Goal: Information Seeking & Learning: Learn about a topic

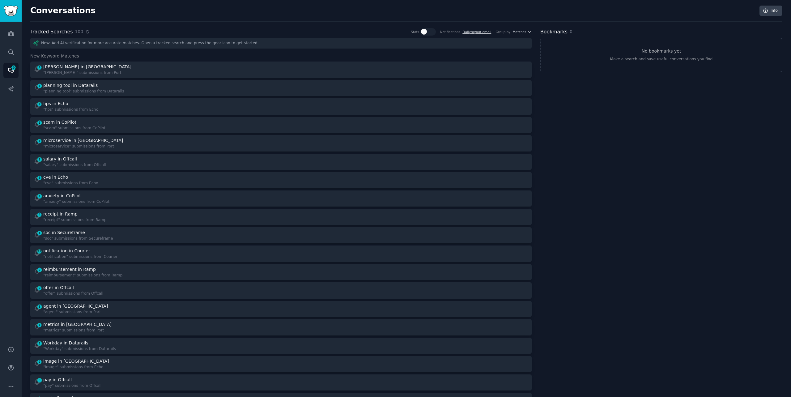
click at [85, 31] on icon at bounding box center [87, 32] width 4 height 4
click at [86, 32] on icon at bounding box center [87, 32] width 4 height 4
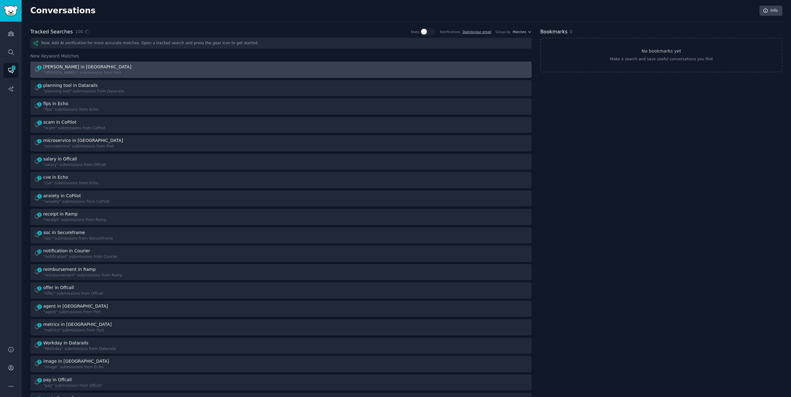
click at [112, 66] on div "1 [PERSON_NAME] in Port "[PERSON_NAME]" submissions from [GEOGRAPHIC_DATA]" at bounding box center [155, 70] width 243 height 12
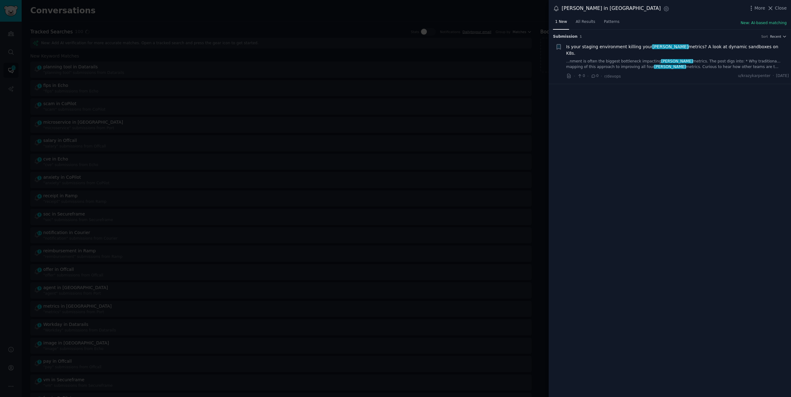
click at [734, 59] on link "...nment is often the biggest bottleneck impacting [PERSON_NAME] metrics. The p…" at bounding box center [677, 64] width 223 height 11
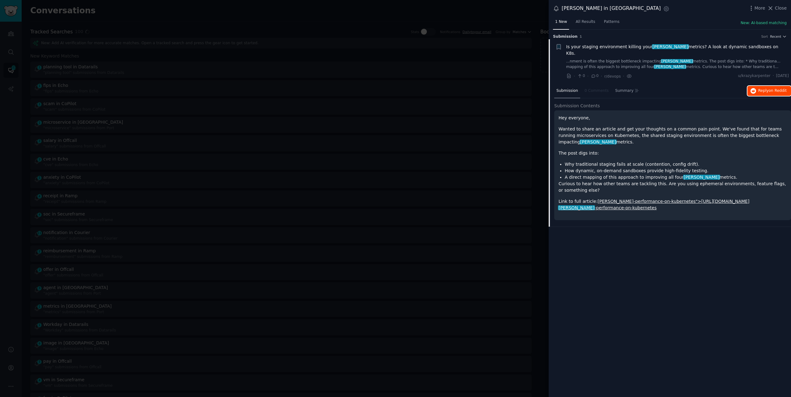
click at [763, 88] on span "Reply on Reddit" at bounding box center [773, 91] width 28 height 6
click at [152, 15] on div at bounding box center [395, 198] width 791 height 397
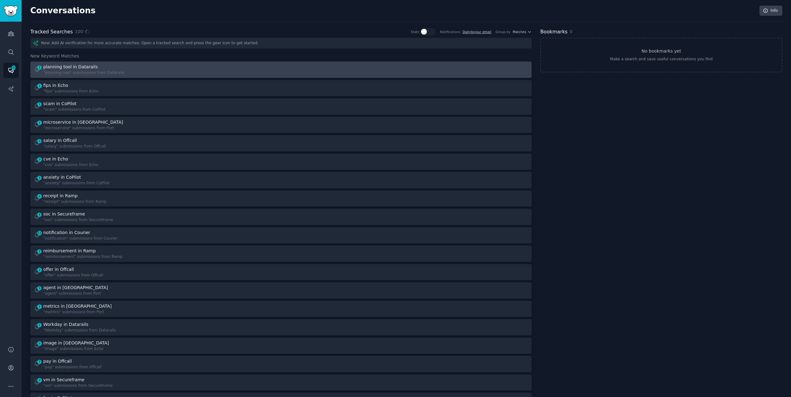
click at [152, 64] on div "1 planning tool in Datarails "planning tool" submissions from Datarails" at bounding box center [155, 70] width 243 height 12
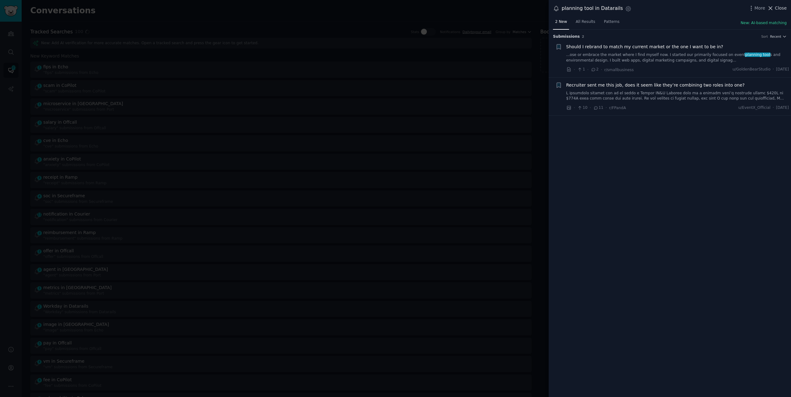
click at [779, 7] on span "Close" at bounding box center [781, 8] width 12 height 6
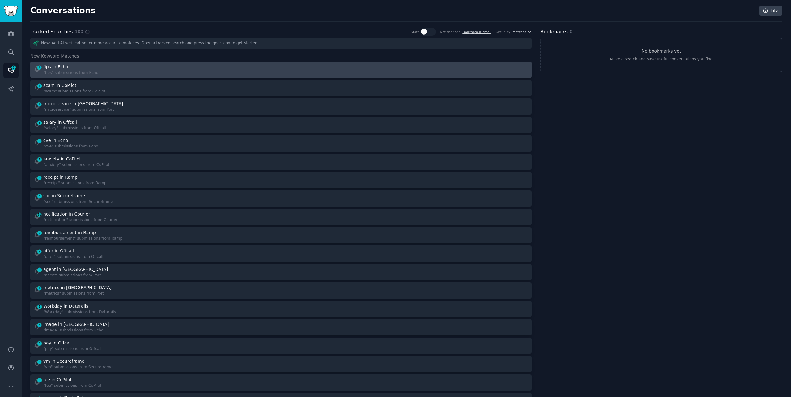
click at [218, 71] on div "1 fips in Echo "fips" submissions from Echo" at bounding box center [155, 70] width 243 height 12
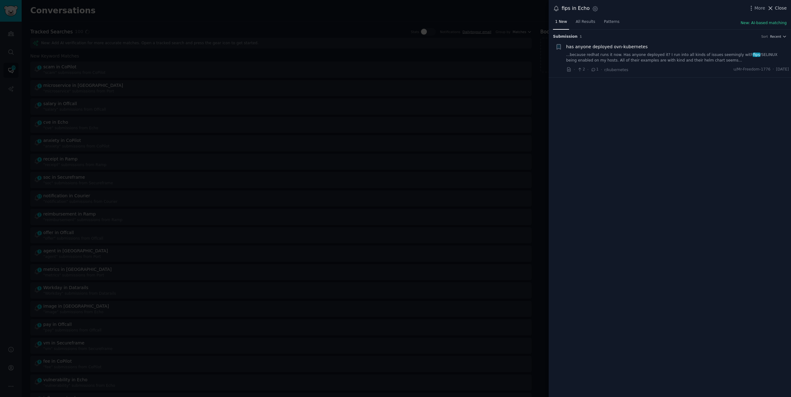
click at [774, 6] on icon at bounding box center [770, 8] width 6 height 6
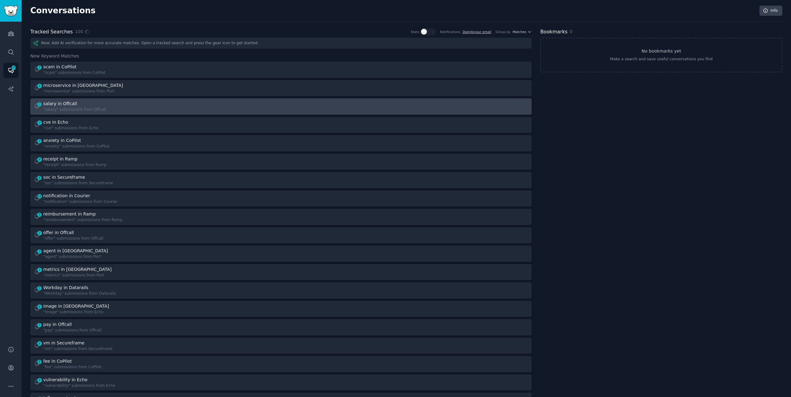
click at [226, 104] on div "3 salary in Offcall "salary" submissions from Offcall" at bounding box center [155, 106] width 243 height 12
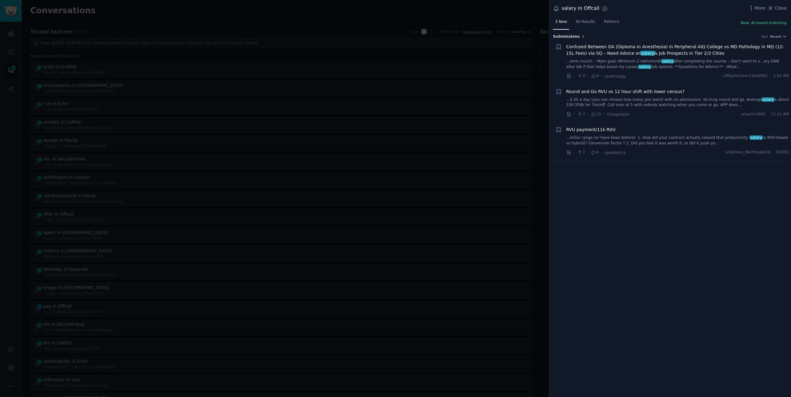
click at [663, 59] on span "salary" at bounding box center [668, 61] width 13 height 4
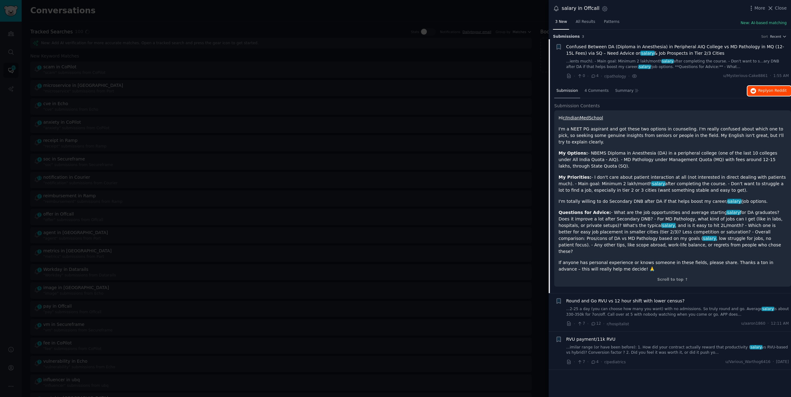
click at [763, 93] on button "Reply on Reddit" at bounding box center [770, 91] width 44 height 10
click at [576, 345] on link "...imilar range (or have been before): 1. How did your contract actually reward…" at bounding box center [677, 350] width 223 height 11
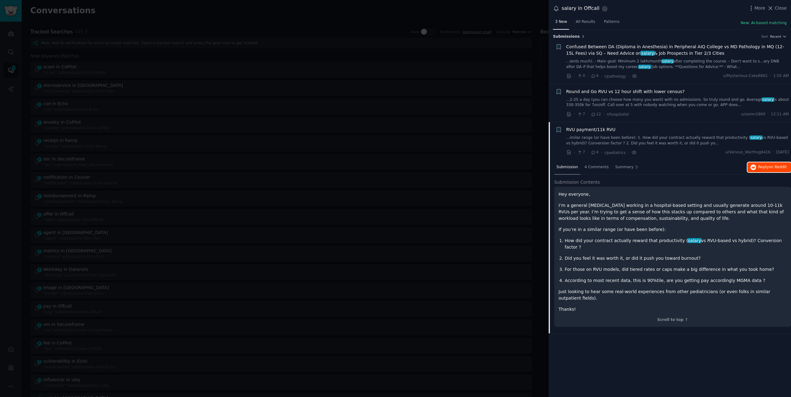
click at [776, 165] on span "on Reddit" at bounding box center [778, 167] width 18 height 4
click at [252, 17] on div at bounding box center [395, 198] width 791 height 397
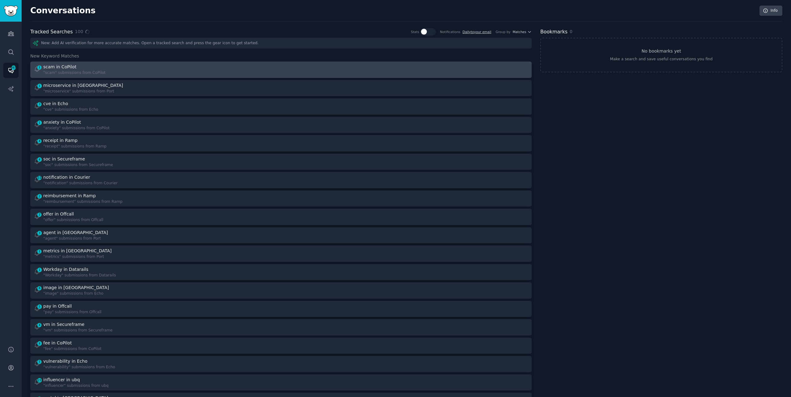
click at [218, 69] on div "1 scam in CoPilot "scam" submissions from CoPilot" at bounding box center [155, 70] width 243 height 12
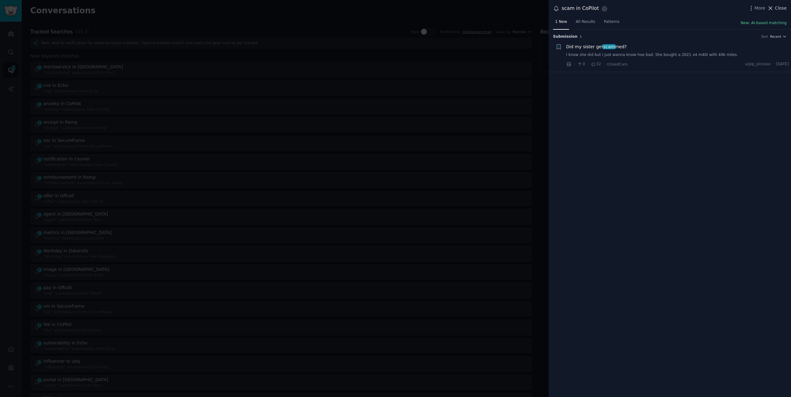
click at [778, 7] on span "Close" at bounding box center [781, 8] width 12 height 6
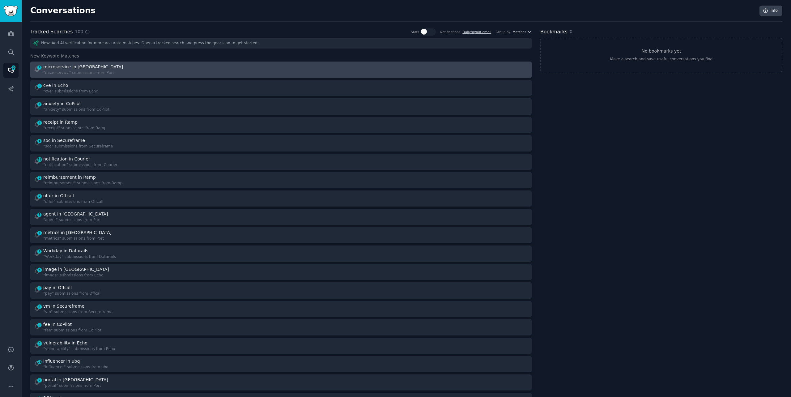
click at [71, 65] on div "microservice in [GEOGRAPHIC_DATA]" at bounding box center [83, 67] width 80 height 6
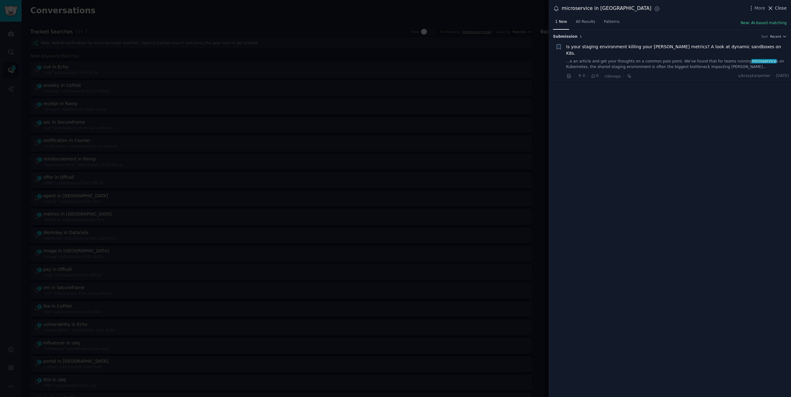
click at [777, 8] on span "Close" at bounding box center [781, 8] width 12 height 6
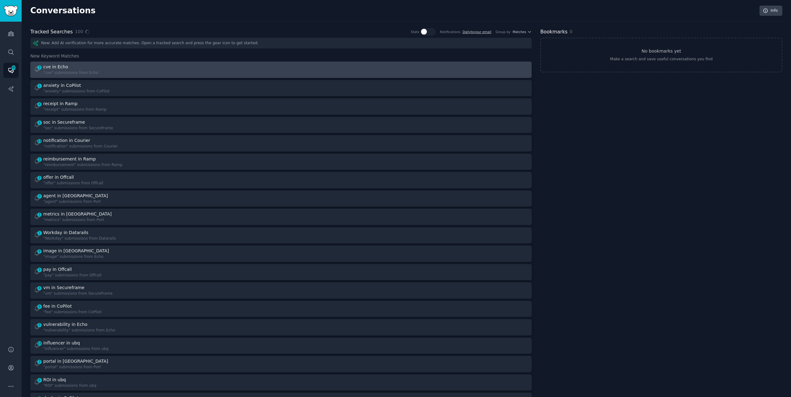
click at [123, 65] on div "3 cve in Echo "cve" submissions from Echo" at bounding box center [155, 70] width 243 height 12
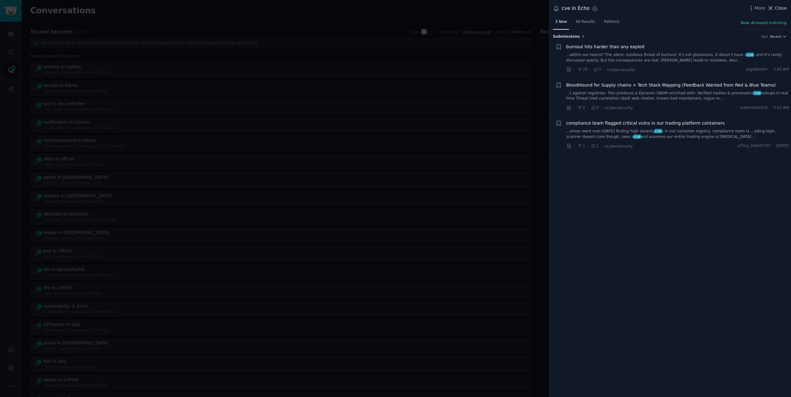
click at [780, 6] on span "Close" at bounding box center [781, 8] width 12 height 6
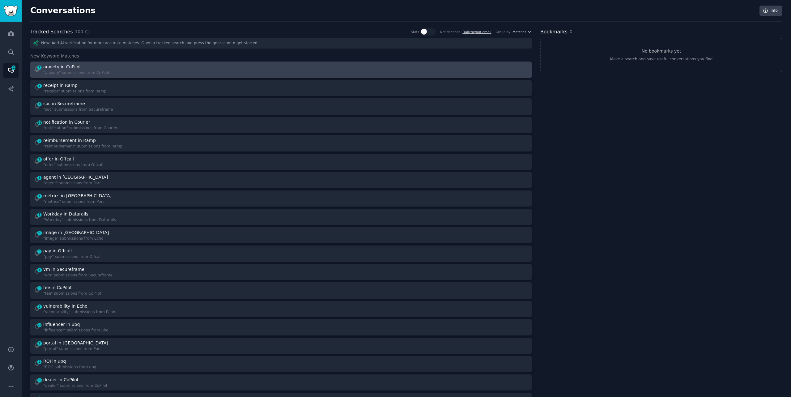
click at [106, 70] on div "1 anxiety in CoPilot "anxiety" submissions from CoPilot" at bounding box center [155, 70] width 243 height 12
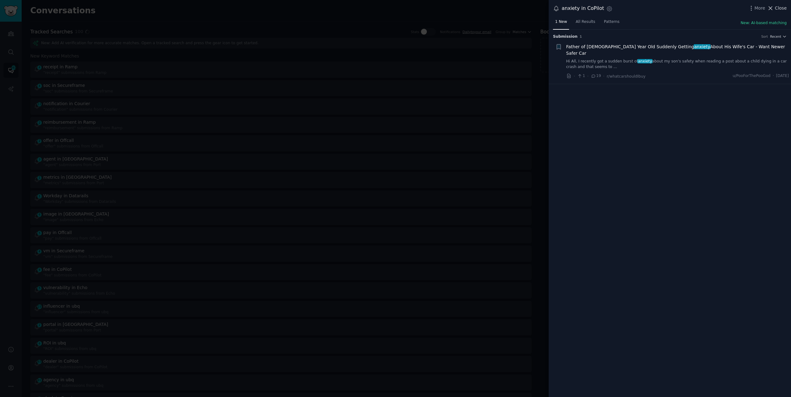
click at [777, 8] on span "Close" at bounding box center [781, 8] width 12 height 6
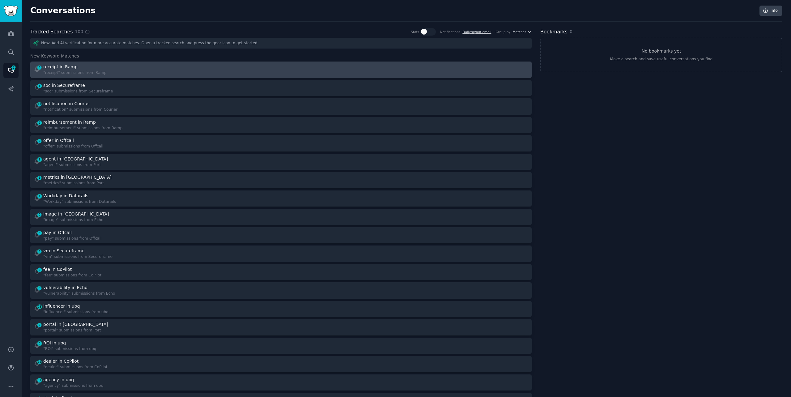
click at [320, 67] on div at bounding box center [406, 70] width 243 height 12
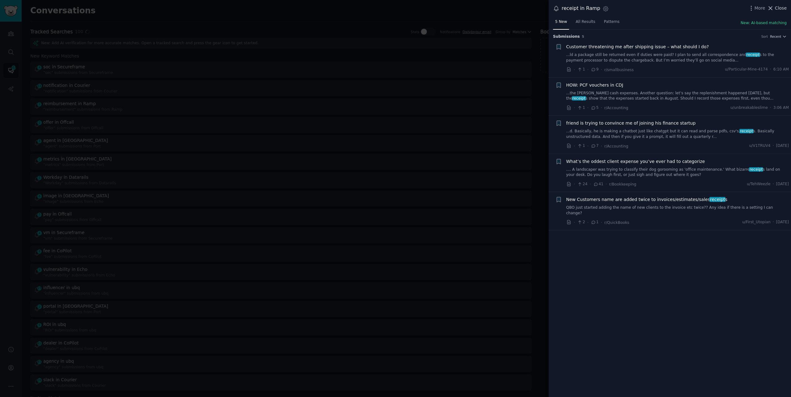
click at [778, 8] on span "Close" at bounding box center [781, 8] width 12 height 6
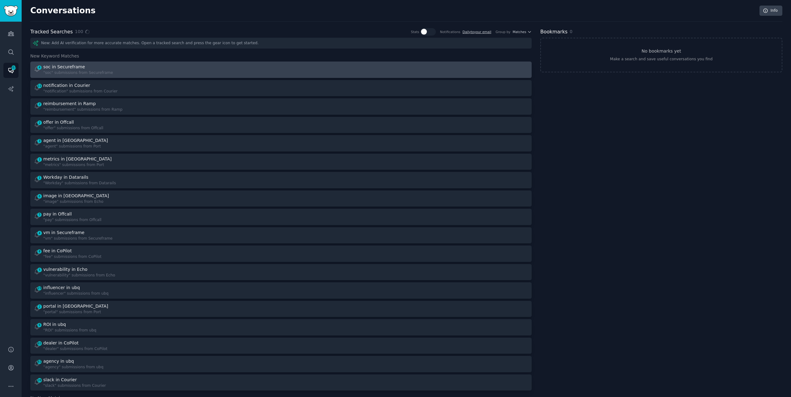
click at [161, 73] on div "4 soc in Secureframe "soc" submissions from Secureframe" at bounding box center [155, 70] width 243 height 12
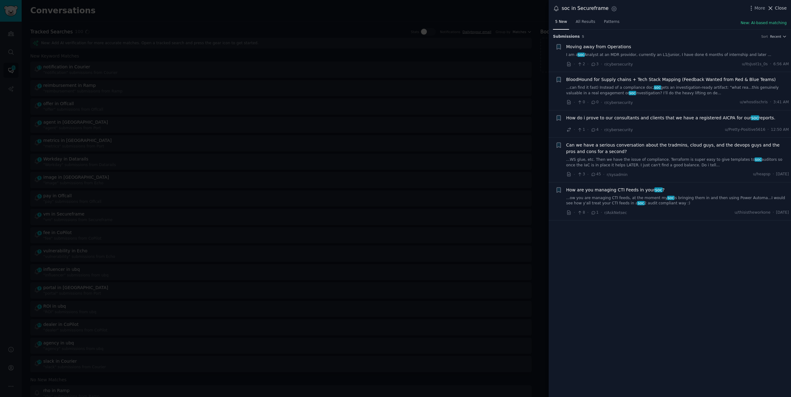
click at [783, 6] on span "Close" at bounding box center [781, 8] width 12 height 6
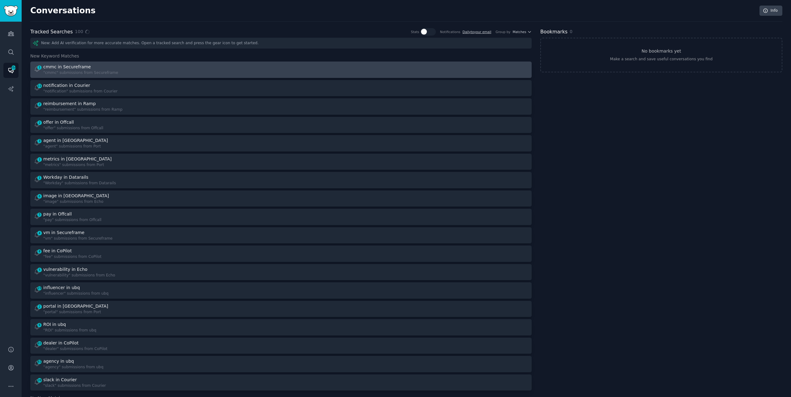
click at [254, 67] on div "1 cmmc in Secureframe "cmmc" submissions from Secureframe" at bounding box center [155, 70] width 243 height 12
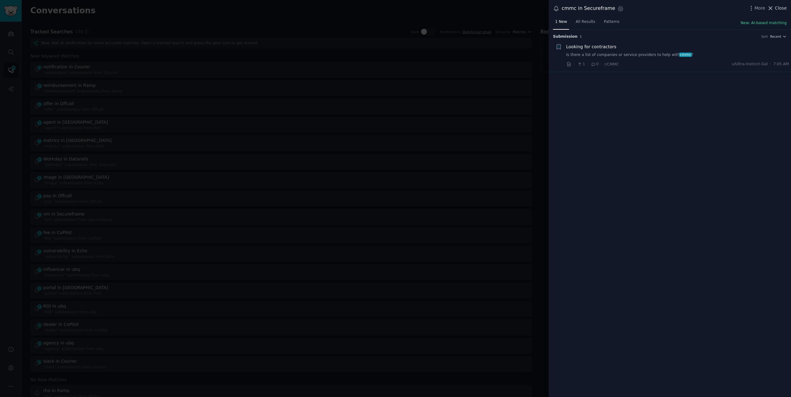
click at [771, 5] on icon at bounding box center [770, 8] width 6 height 6
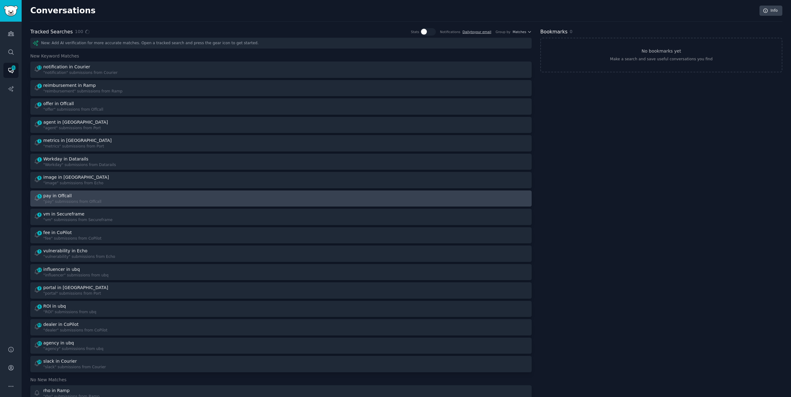
click at [121, 196] on div "5 pay in Offcall "pay" submissions from Offcall" at bounding box center [155, 199] width 243 height 12
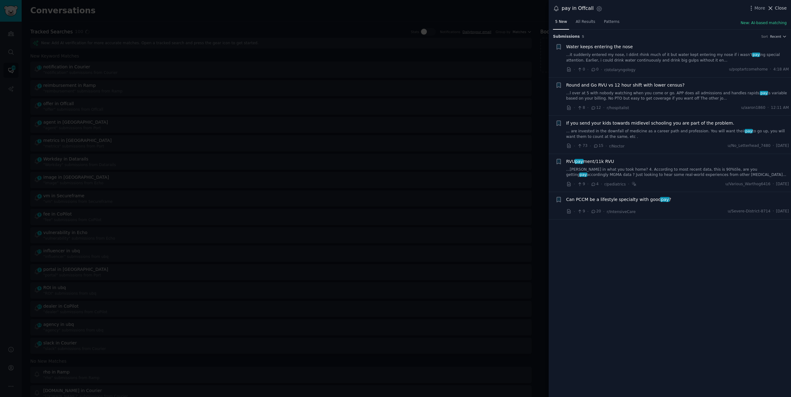
click at [776, 7] on span "Close" at bounding box center [781, 8] width 12 height 6
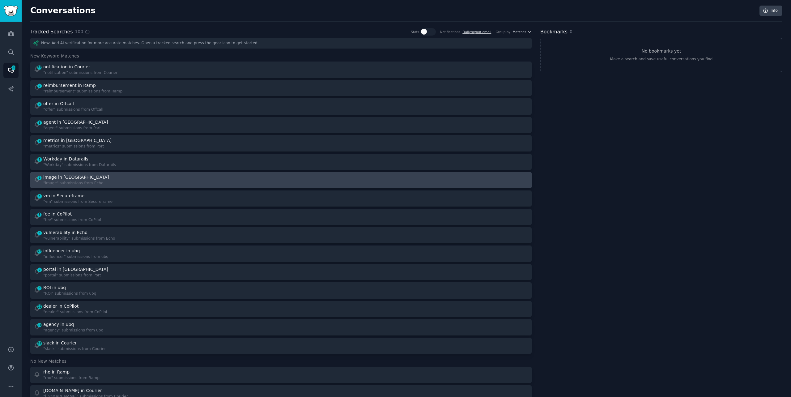
click at [137, 174] on div "6 image in Echo "image" submissions from Echo" at bounding box center [155, 180] width 243 height 12
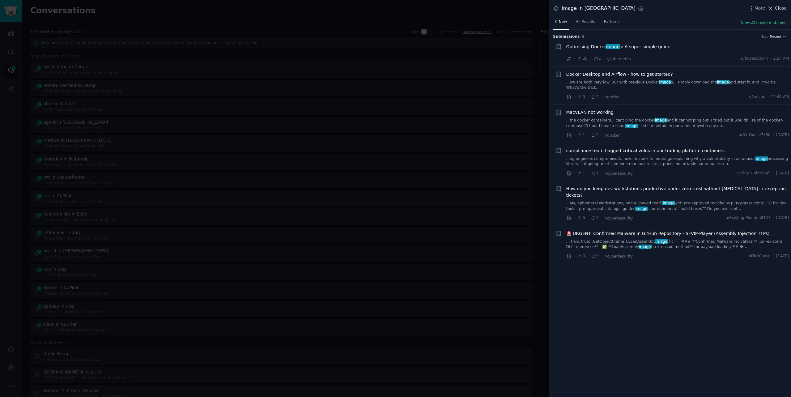
click at [777, 10] on span "Close" at bounding box center [781, 8] width 12 height 6
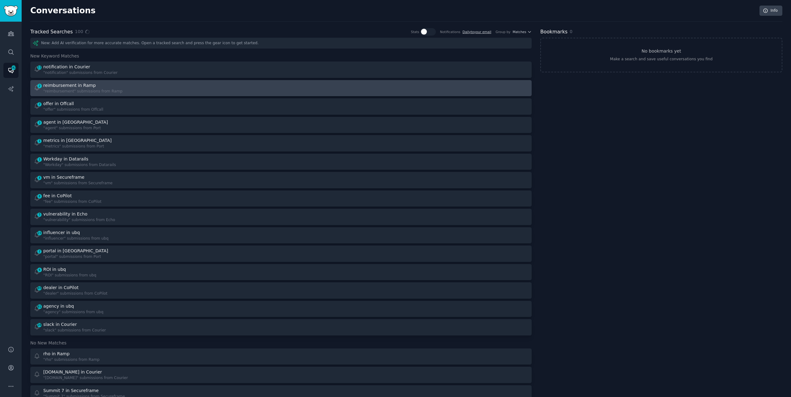
click at [129, 90] on div "2 reimbursement in Ramp "reimbursement" submissions from Ramp" at bounding box center [155, 88] width 243 height 12
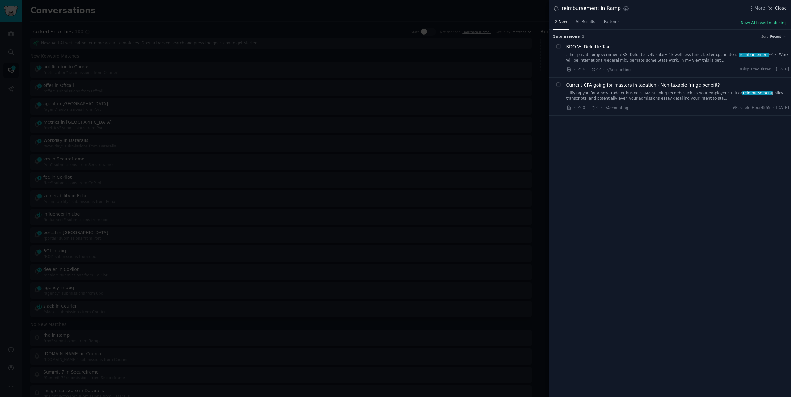
click at [772, 7] on icon at bounding box center [770, 7] width 3 height 3
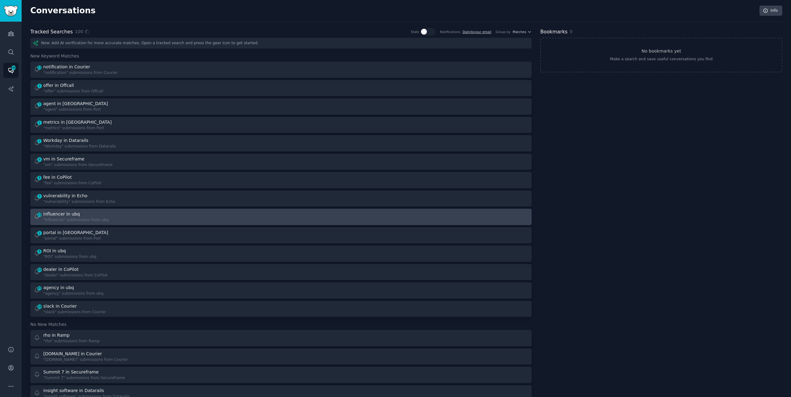
click at [137, 209] on link "23 influencer in ubq "influencer" submissions from ubq" at bounding box center [281, 217] width 502 height 16
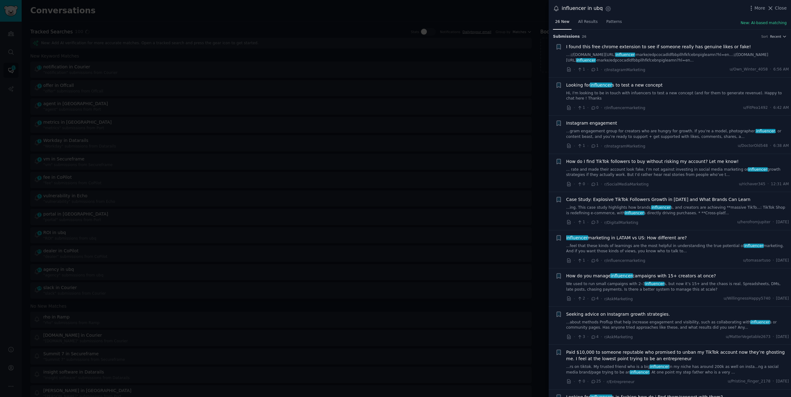
click at [622, 287] on link "We used to run small campaigns with 2–3 influencer s, but now it’s 15+ and the …" at bounding box center [677, 286] width 223 height 11
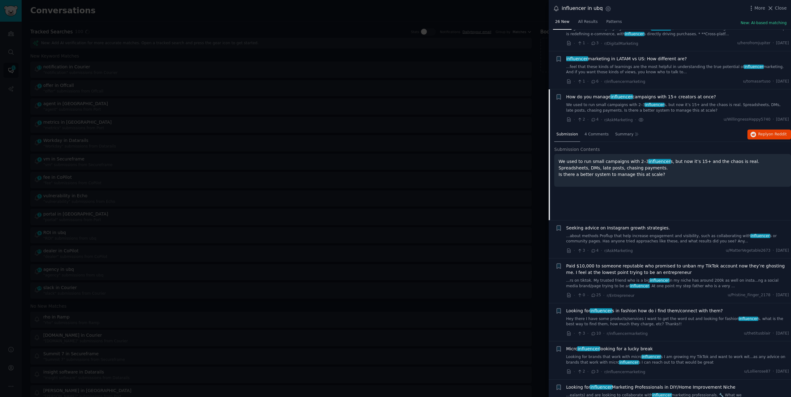
scroll to position [238, 0]
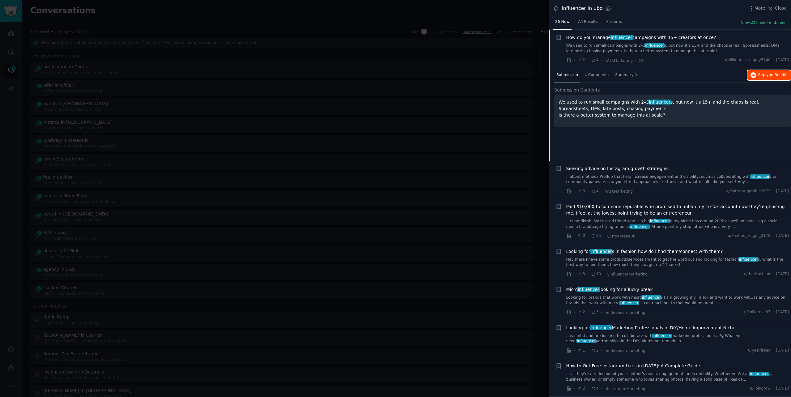
click at [767, 76] on span "Reply on Reddit" at bounding box center [773, 75] width 28 height 6
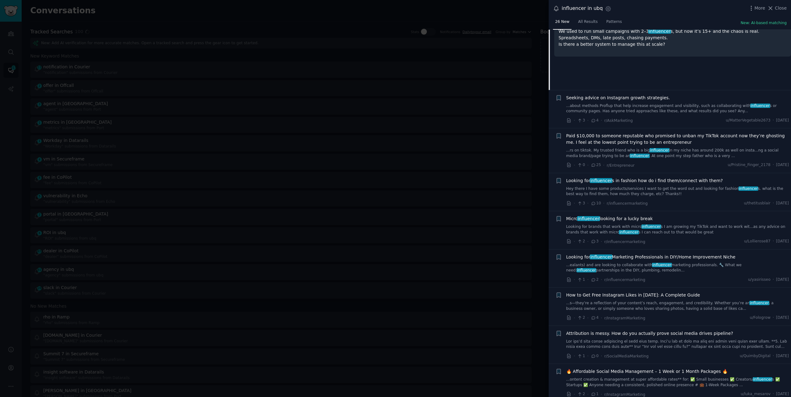
scroll to position [312, 0]
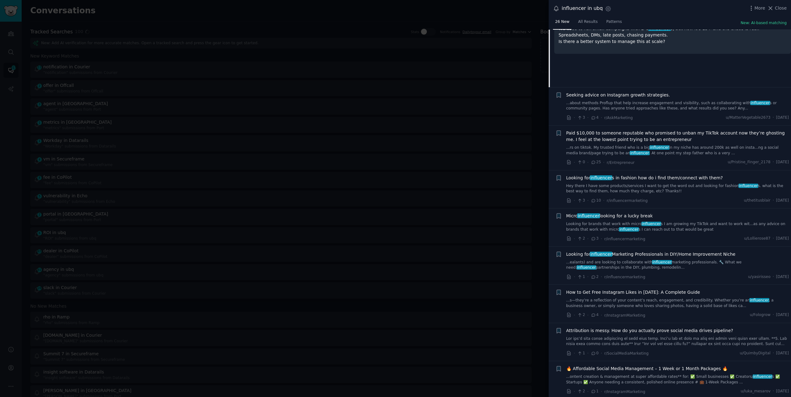
click at [336, 19] on div at bounding box center [395, 198] width 791 height 397
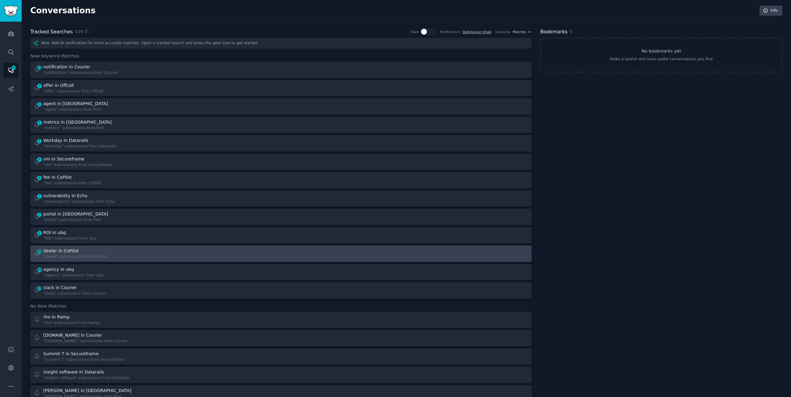
click at [109, 253] on div "65 dealer in CoPilot "dealer" submissions from CoPilot" at bounding box center [155, 254] width 243 height 12
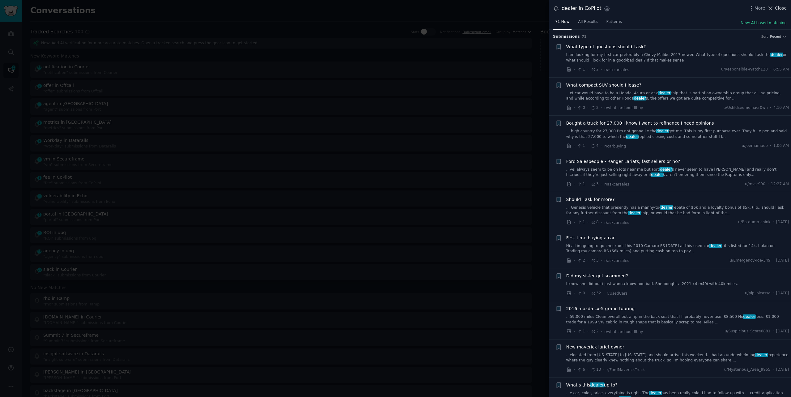
click at [783, 6] on span "Close" at bounding box center [781, 8] width 12 height 6
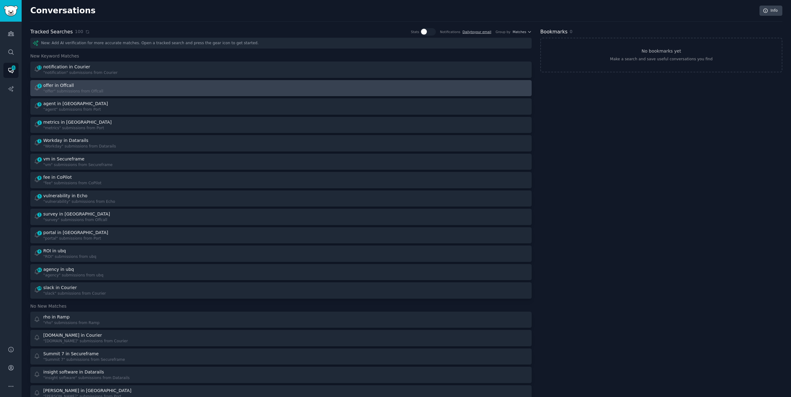
click at [76, 89] on div ""offer" submissions from Offcall" at bounding box center [73, 92] width 60 height 6
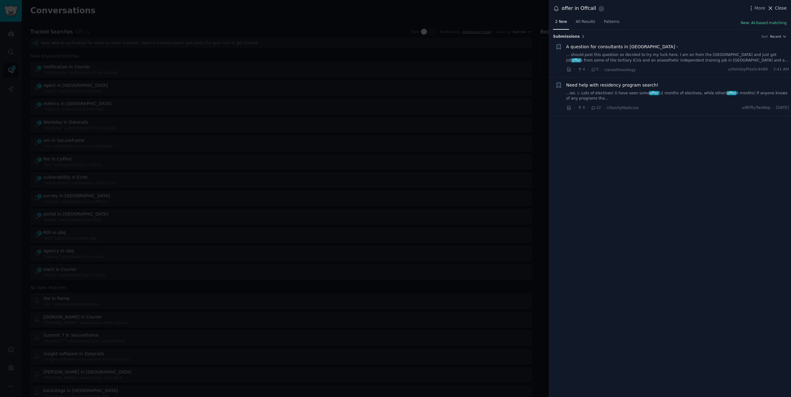
click at [779, 5] on span "Close" at bounding box center [781, 8] width 12 height 6
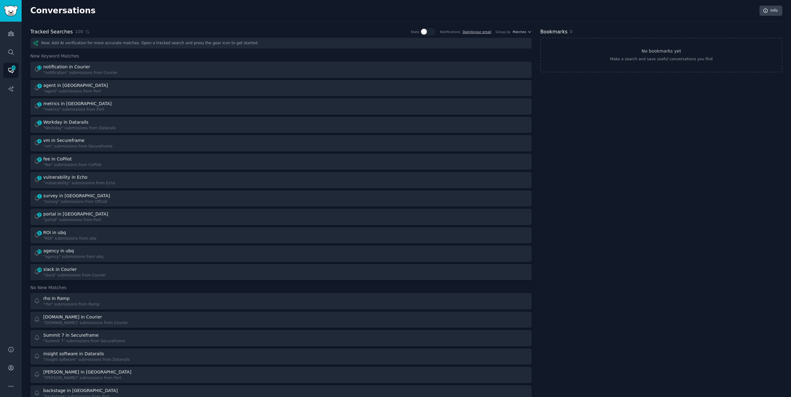
scroll to position [1056, 0]
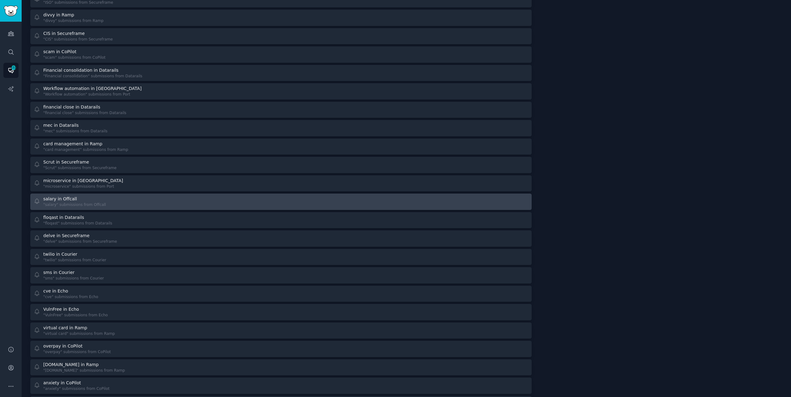
click at [326, 198] on div at bounding box center [406, 202] width 243 height 12
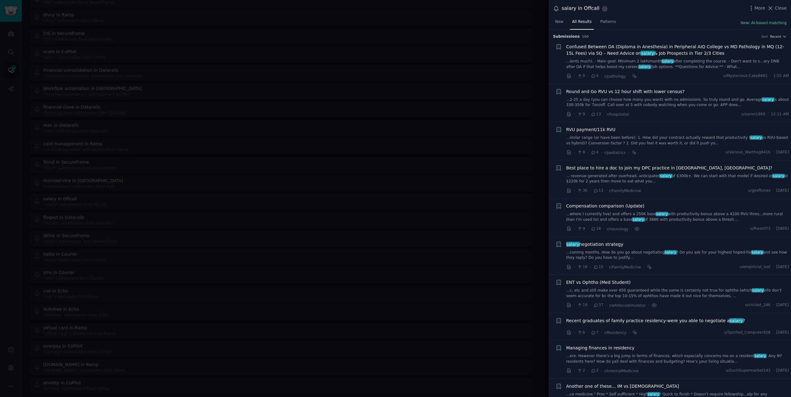
click at [152, 9] on div at bounding box center [395, 198] width 791 height 397
